Goal: Task Accomplishment & Management: Manage account settings

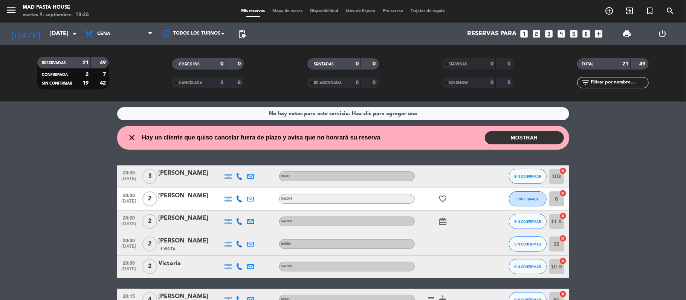
click at [535, 140] on button "MOSTRAR" at bounding box center [524, 137] width 79 height 13
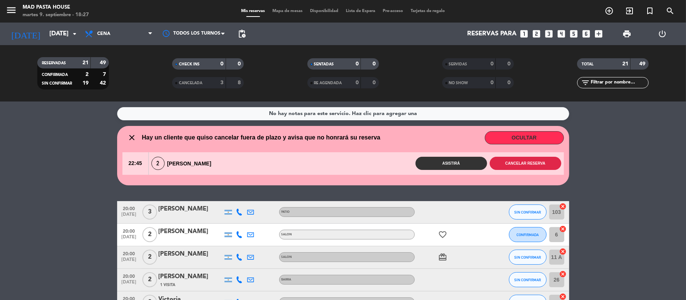
click at [532, 169] on button "Cancelar reserva" at bounding box center [525, 163] width 72 height 13
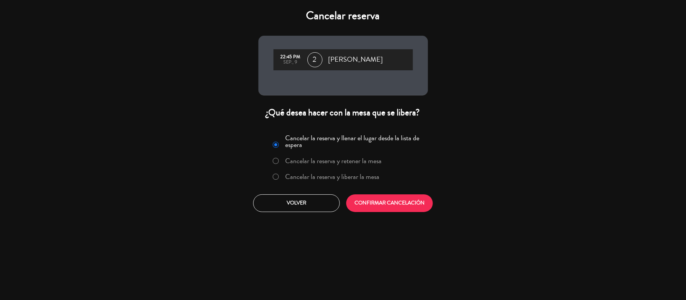
click at [349, 178] on label "Cancelar la reserva y liberar la mesa" at bounding box center [332, 177] width 94 height 7
click at [361, 197] on button "CONFIRMAR CANCELACIÓN" at bounding box center [389, 204] width 87 height 18
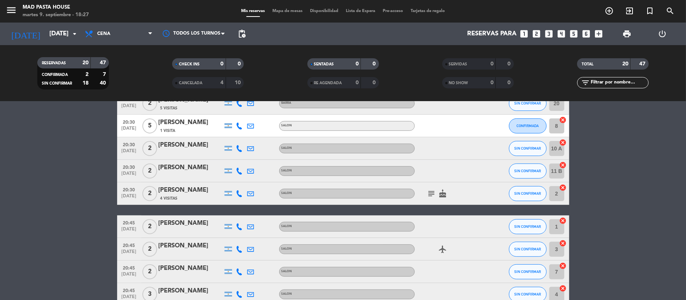
scroll to position [251, 0]
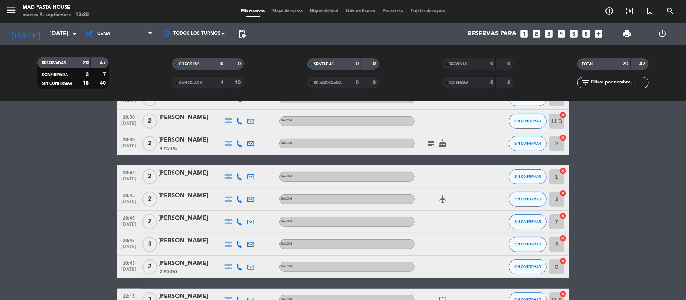
click at [65, 158] on bookings-row "20:00 [DATE] 3 [PERSON_NAME] PATIO SIN CONFIRMAR 103 cancel 20:00 [DATE] 2 [PER…" at bounding box center [343, 133] width 686 height 494
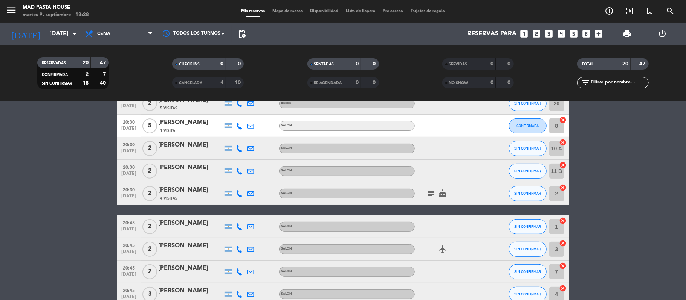
click at [84, 122] on bookings-row "20:00 [DATE] 3 [PERSON_NAME] PATIO SIN CONFIRMAR 103 cancel 20:00 [DATE] 2 [PER…" at bounding box center [343, 183] width 686 height 494
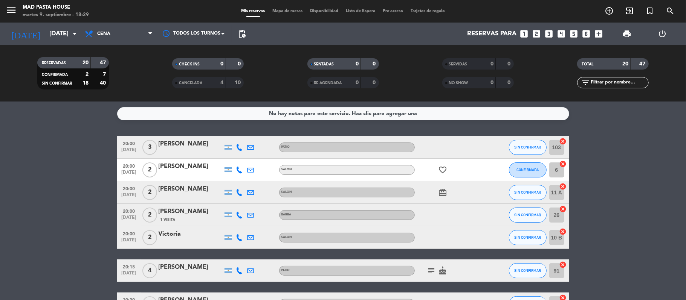
click at [533, 35] on icon "looks_two" at bounding box center [537, 34] width 10 height 10
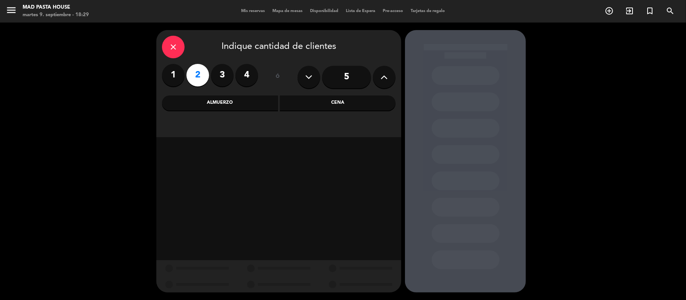
click at [357, 82] on input "5" at bounding box center [346, 77] width 49 height 23
click at [200, 69] on label "2" at bounding box center [197, 75] width 23 height 23
click at [172, 43] on icon "close" at bounding box center [173, 47] width 9 height 9
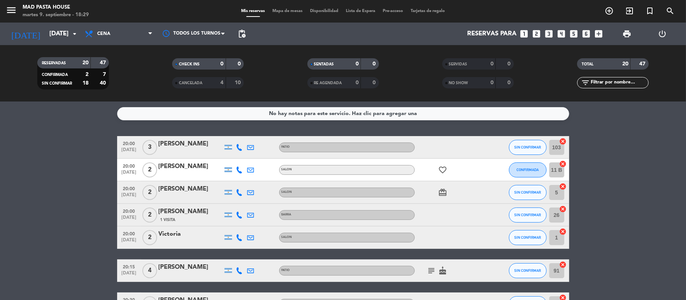
click at [258, 113] on div "No hay notas para este servicio. Haz clic para agregar una" at bounding box center [343, 113] width 452 height 13
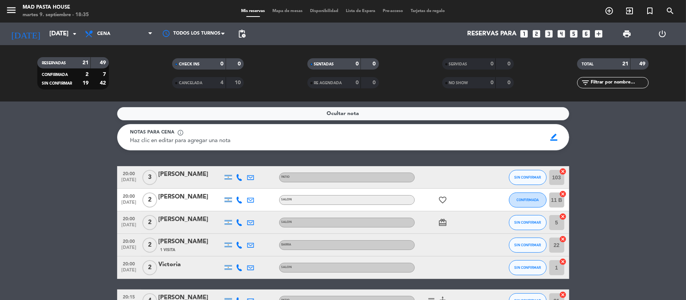
click at [248, 112] on div "Ocultar nota" at bounding box center [343, 113] width 452 height 13
